Goal: Find specific page/section: Find specific page/section

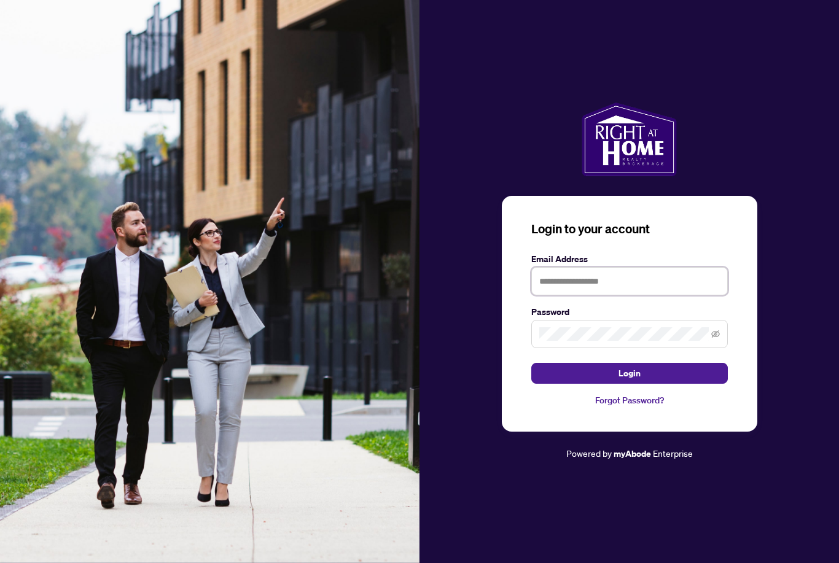
click at [614, 295] on input "text" at bounding box center [629, 281] width 196 height 28
type input "**********"
click at [629, 384] on button "Login" at bounding box center [629, 373] width 196 height 21
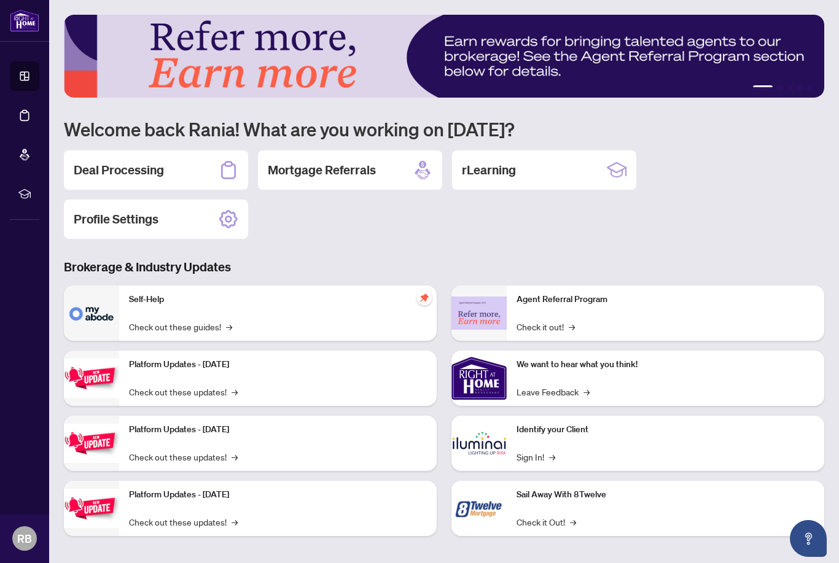
click at [180, 162] on div "Deal Processing" at bounding box center [156, 169] width 184 height 39
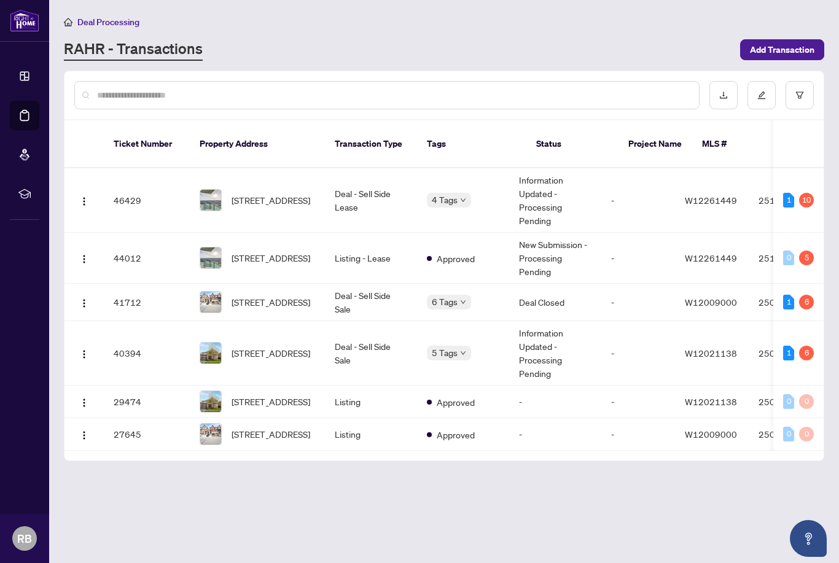
click at [380, 292] on td "Deal - Sell Side Sale" at bounding box center [371, 302] width 92 height 37
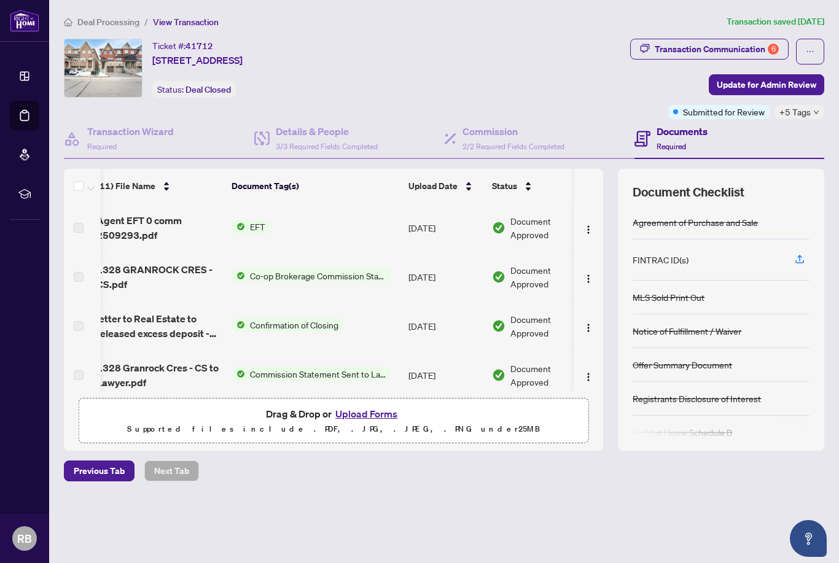
scroll to position [0, 9]
click at [266, 227] on span "EFT" at bounding box center [257, 227] width 25 height 14
click at [252, 275] on div "Document Tags EFT" at bounding box center [251, 257] width 150 height 47
click at [523, 233] on span "Document Approved" at bounding box center [548, 227] width 76 height 27
click at [151, 217] on span "Agent EFT 0 comm 2509293.pdf" at bounding box center [158, 227] width 125 height 29
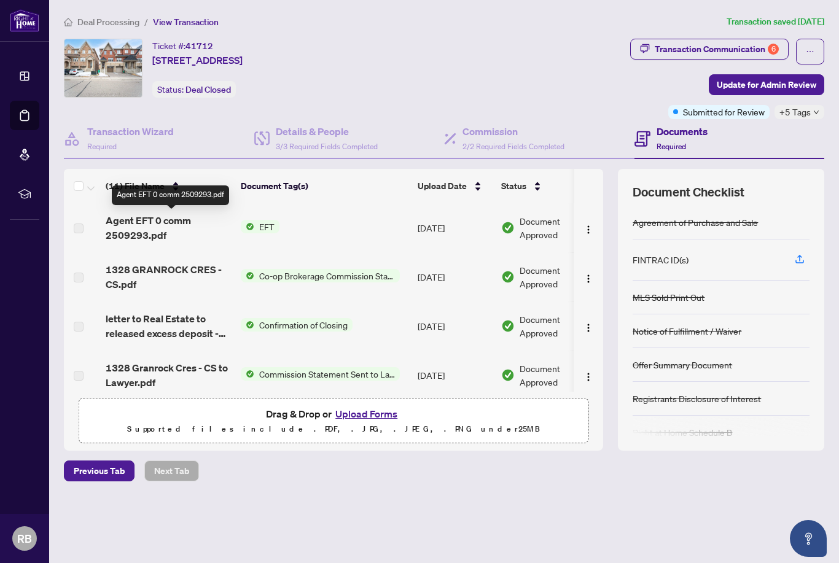
scroll to position [0, 0]
click at [163, 230] on span "Agent EFT 0 comm 2509293.pdf" at bounding box center [168, 227] width 125 height 29
click at [135, 228] on span "Agent EFT 0 comm 2509293.pdf" at bounding box center [168, 227] width 125 height 29
click at [270, 227] on span "EFT" at bounding box center [266, 227] width 25 height 14
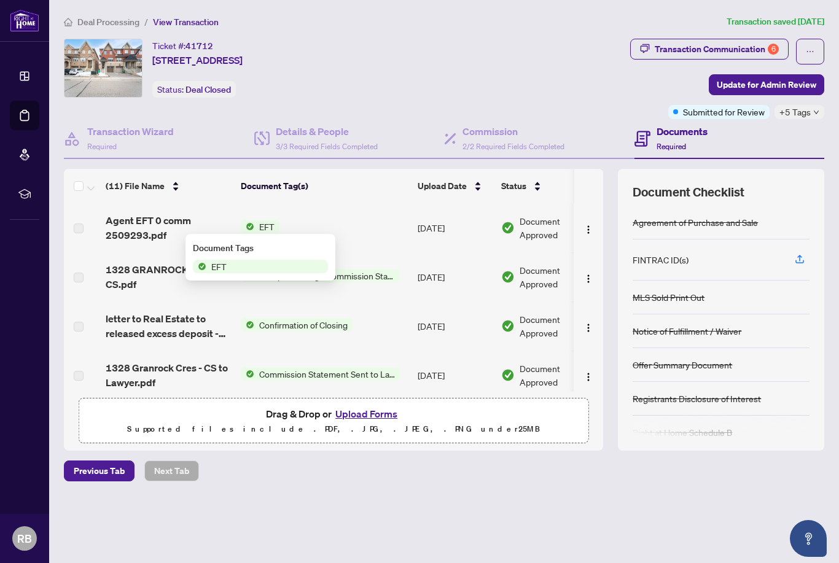
click at [260, 266] on span "EFT" at bounding box center [260, 267] width 135 height 14
click at [261, 269] on span "EFT" at bounding box center [260, 267] width 135 height 14
click at [231, 270] on span "EFT" at bounding box center [218, 267] width 25 height 14
click at [299, 275] on div "Document Tags EFT" at bounding box center [260, 257] width 150 height 47
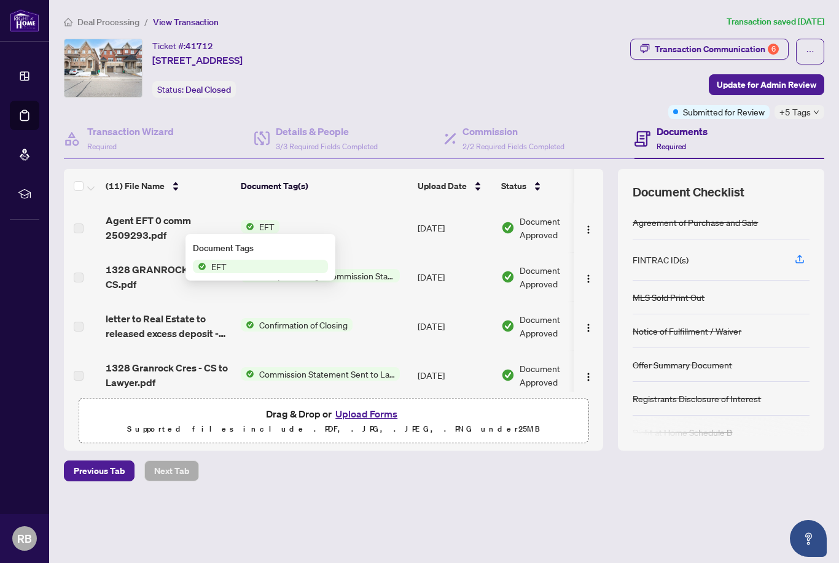
click at [281, 273] on div "Document Tags EFT" at bounding box center [260, 257] width 150 height 47
click at [587, 229] on img "button" at bounding box center [588, 230] width 10 height 10
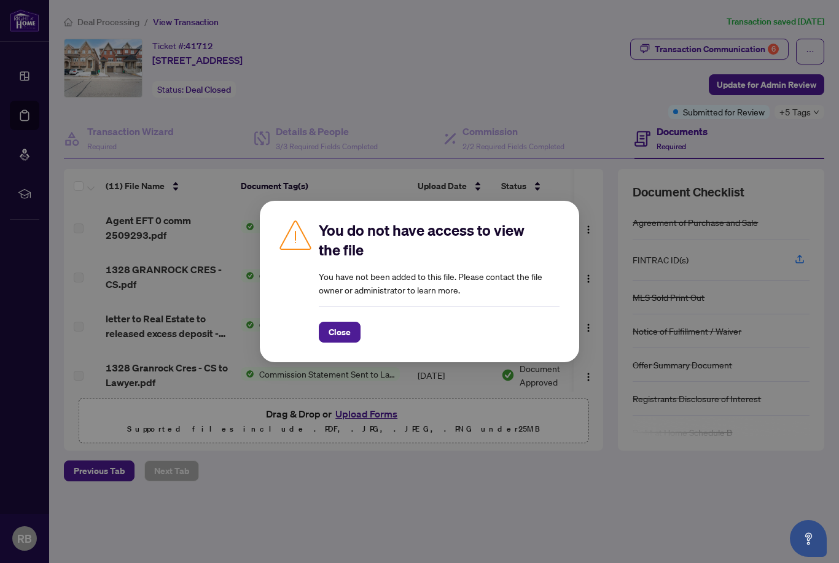
click at [578, 219] on div "You do not have access to view the file You have not been added to this file. P…" at bounding box center [419, 281] width 319 height 161
click at [526, 93] on div "You do not have access to view the file You have not been added to this file. P…" at bounding box center [419, 281] width 839 height 563
click at [342, 332] on span "Close" at bounding box center [339, 332] width 22 height 20
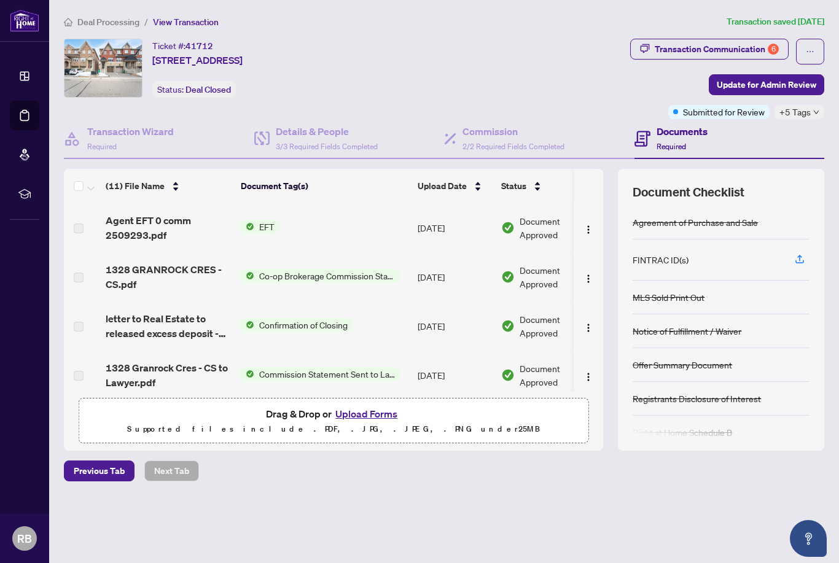
click at [267, 226] on span "EFT" at bounding box center [266, 227] width 25 height 14
click at [242, 264] on span "EFT" at bounding box center [260, 267] width 135 height 14
click at [236, 269] on span "EFT" at bounding box center [260, 267] width 135 height 14
click at [229, 268] on span "EFT" at bounding box center [218, 267] width 25 height 14
click at [228, 268] on span "EFT" at bounding box center [218, 267] width 25 height 14
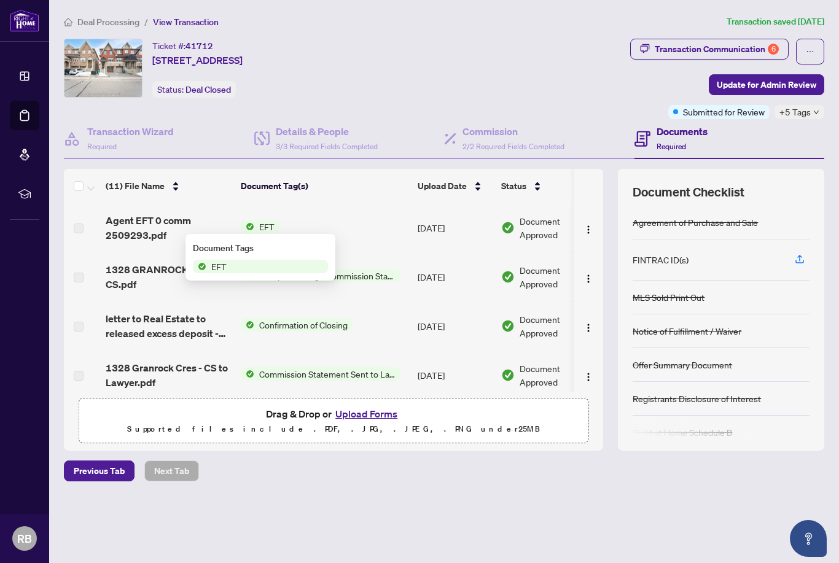
click at [230, 268] on span "EFT" at bounding box center [218, 267] width 25 height 14
click at [434, 78] on div "Ticket #: 41712 [STREET_ADDRESS] Status: Deal Closed" at bounding box center [249, 68] width 370 height 59
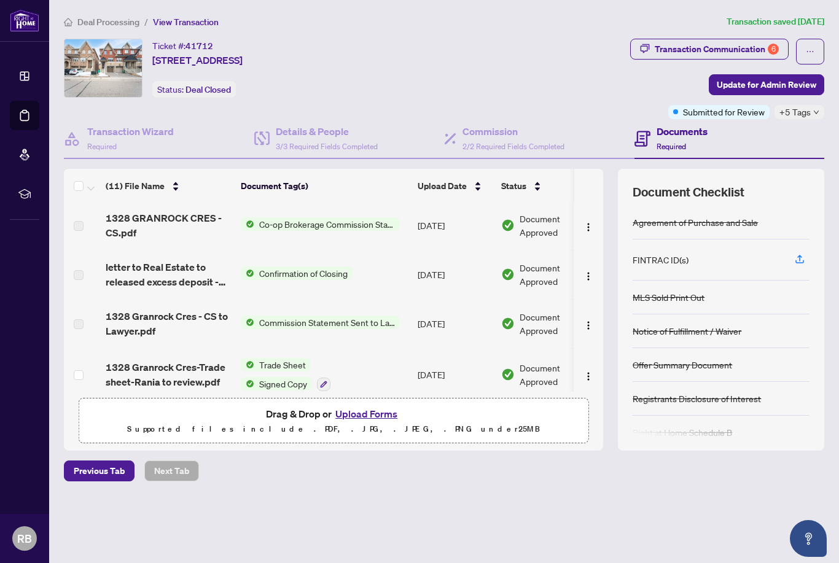
scroll to position [52, 0]
click at [374, 325] on span "Commission Statement Sent to Lawyer" at bounding box center [326, 323] width 145 height 14
click at [378, 365] on span "Commission Statement Sent to Lawyer" at bounding box center [327, 362] width 158 height 14
click at [589, 322] on img "button" at bounding box center [588, 325] width 10 height 10
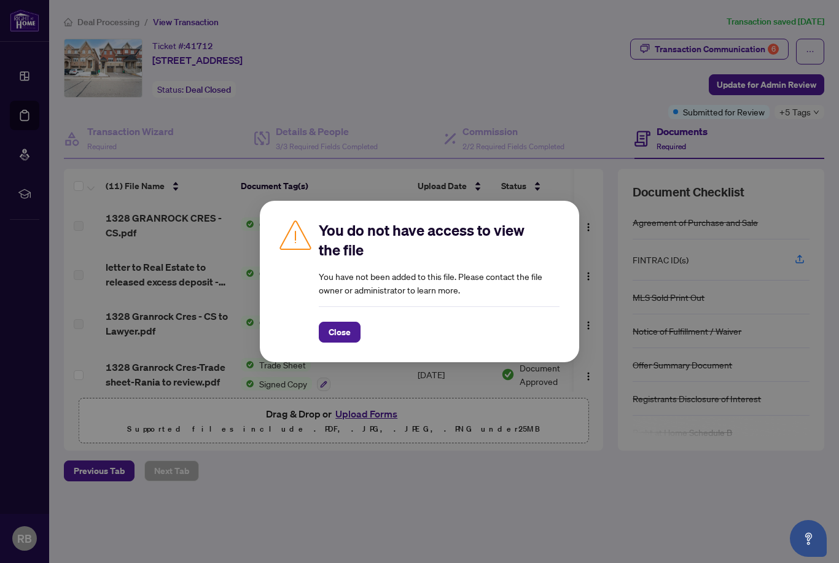
click at [586, 328] on div "You do not have access to view the file You have not been added to this file. P…" at bounding box center [419, 281] width 839 height 563
click at [352, 338] on button "Close" at bounding box center [340, 332] width 42 height 21
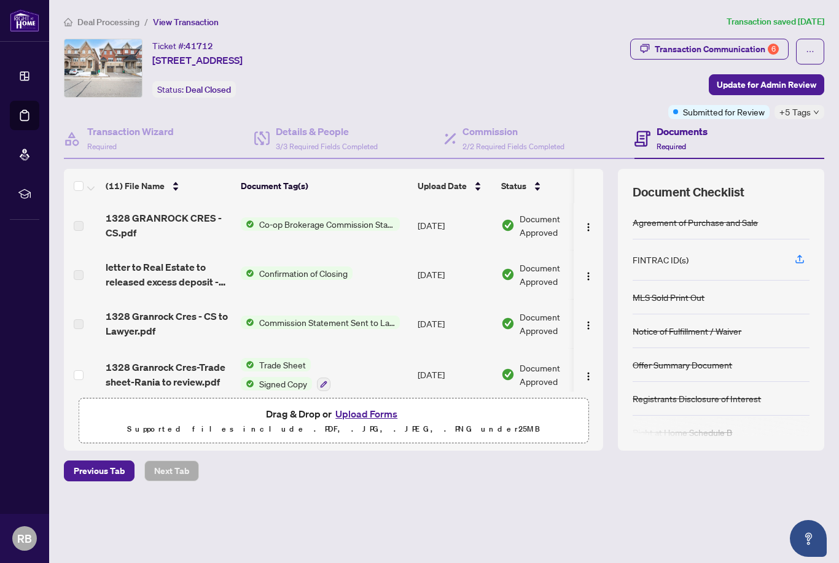
click at [193, 316] on span "1328 Granrock Cres - CS to Lawyer.pdf" at bounding box center [168, 323] width 125 height 29
click at [95, 324] on td at bounding box center [82, 323] width 37 height 49
click at [325, 325] on span "Commission Statement Sent to Lawyer" at bounding box center [326, 323] width 145 height 14
click at [342, 376] on td "Trade Sheet Signed Copy" at bounding box center [324, 374] width 177 height 53
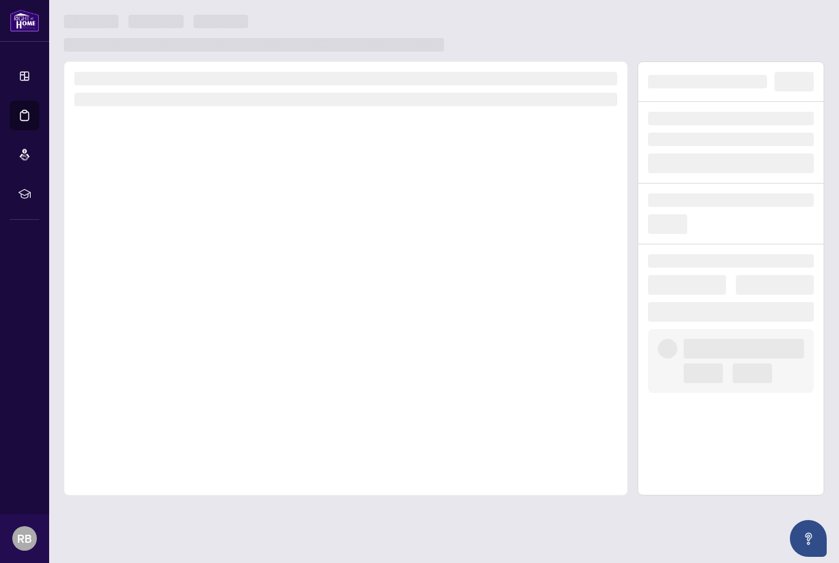
click at [338, 365] on div at bounding box center [346, 278] width 564 height 434
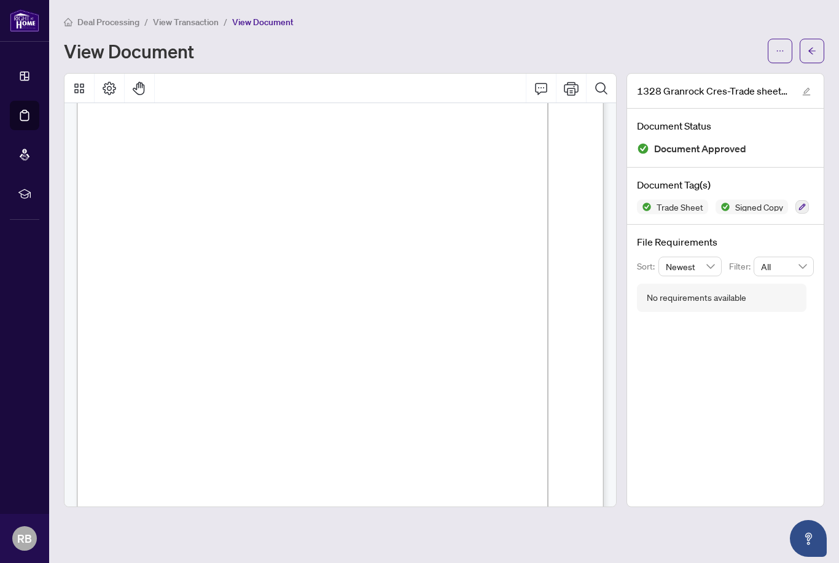
click at [673, 387] on div "1328 Granrock Cres-Trade sheet-Rania to review.pdf Document Status Document App…" at bounding box center [725, 290] width 198 height 434
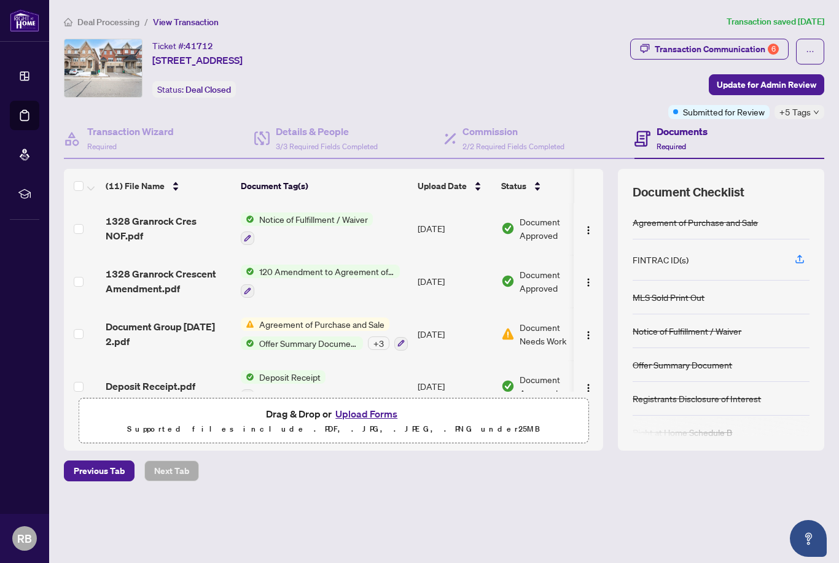
scroll to position [351, 0]
